Goal: Find specific page/section: Find specific page/section

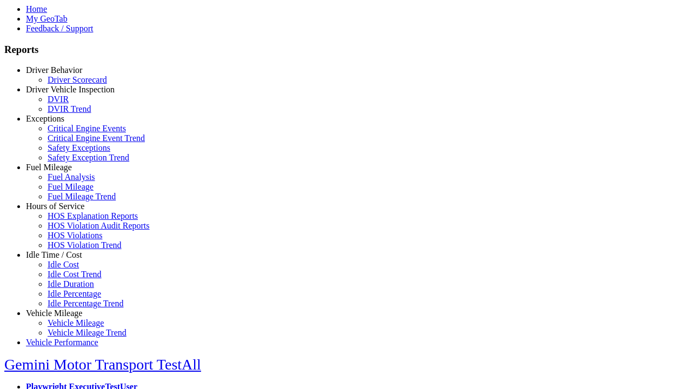
click at [62, 260] on link "Idle Time / Cost" at bounding box center [54, 254] width 56 height 9
click at [70, 269] on link "Idle Cost" at bounding box center [63, 264] width 31 height 9
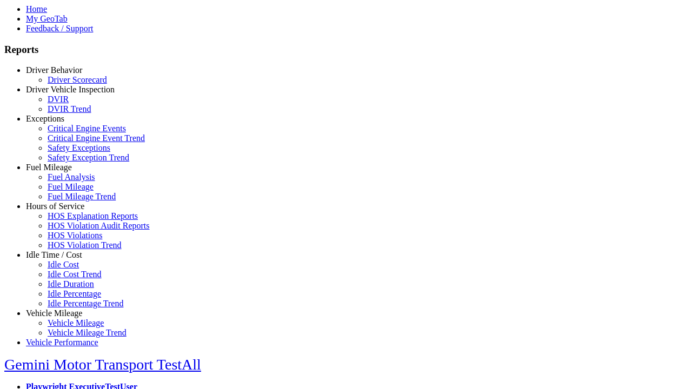
type input "**********"
